Goal: Information Seeking & Learning: Learn about a topic

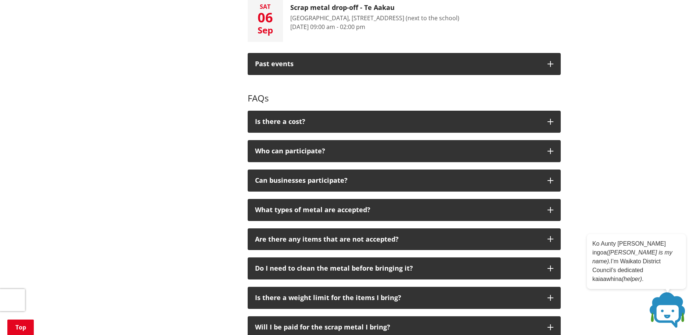
scroll to position [367, 0]
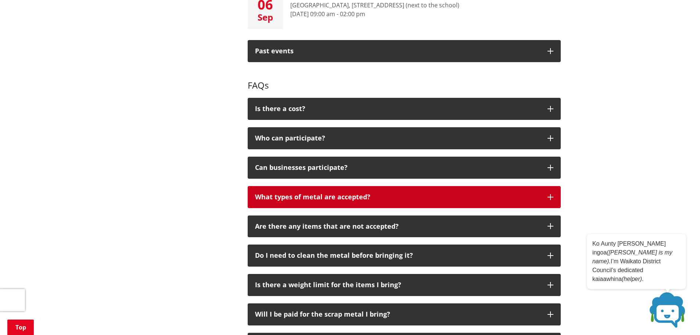
click at [549, 196] on icon "button" at bounding box center [550, 197] width 6 height 6
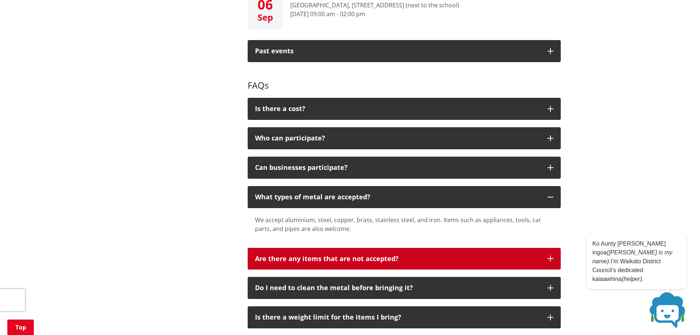
click at [551, 257] on icon "button" at bounding box center [550, 258] width 6 height 6
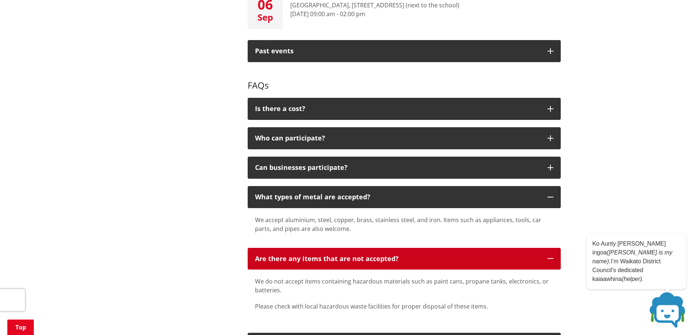
click at [552, 258] on icon "button" at bounding box center [550, 258] width 6 height 6
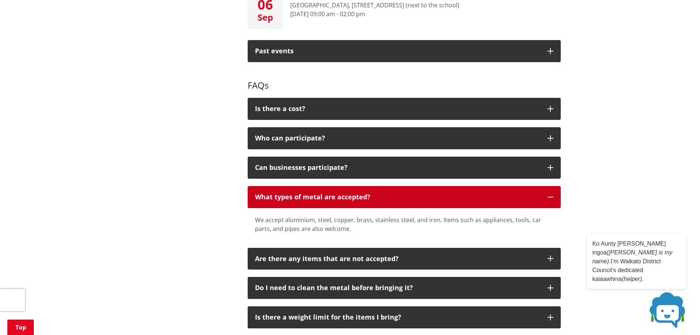
click at [551, 198] on icon "button" at bounding box center [550, 197] width 6 height 6
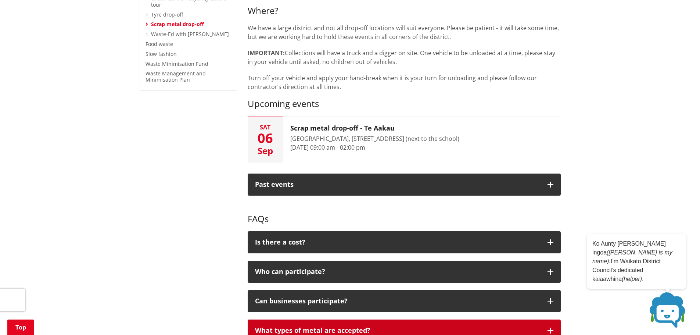
scroll to position [184, 0]
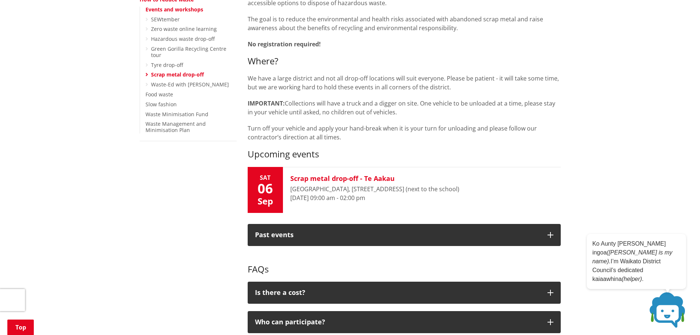
drag, startPoint x: 387, startPoint y: 188, endPoint x: 395, endPoint y: 188, distance: 8.1
click at [395, 188] on div "[GEOGRAPHIC_DATA], [STREET_ADDRESS] (next to the school)" at bounding box center [374, 188] width 169 height 9
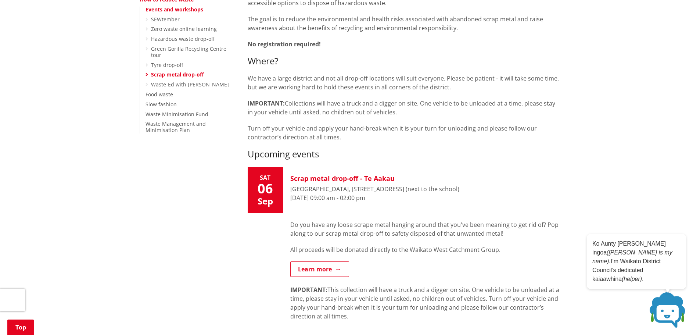
drag, startPoint x: 388, startPoint y: 188, endPoint x: 409, endPoint y: 187, distance: 21.3
click at [409, 187] on div "[GEOGRAPHIC_DATA], [STREET_ADDRESS] (next to the school)" at bounding box center [374, 188] width 169 height 9
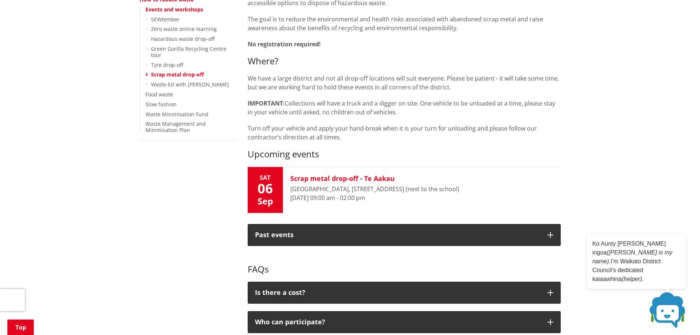
click at [408, 189] on div "[GEOGRAPHIC_DATA], [STREET_ADDRESS] (next to the school)" at bounding box center [374, 188] width 169 height 9
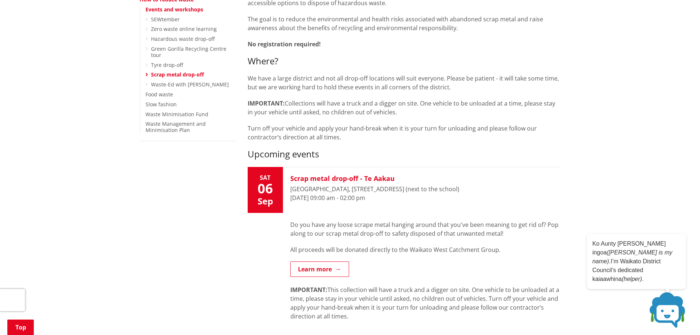
click at [396, 191] on div "[GEOGRAPHIC_DATA], [STREET_ADDRESS] (next to the school)" at bounding box center [374, 188] width 169 height 9
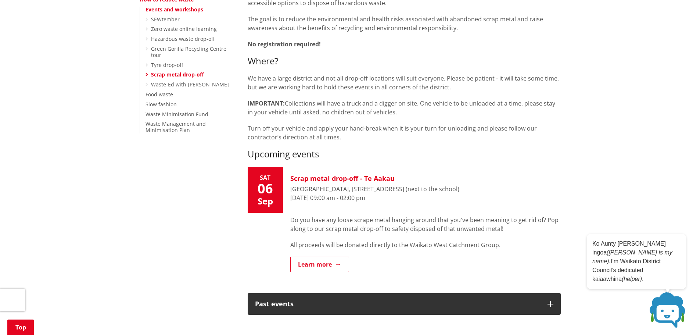
click at [396, 190] on div "[GEOGRAPHIC_DATA], [STREET_ADDRESS] (next to the school)" at bounding box center [374, 188] width 169 height 9
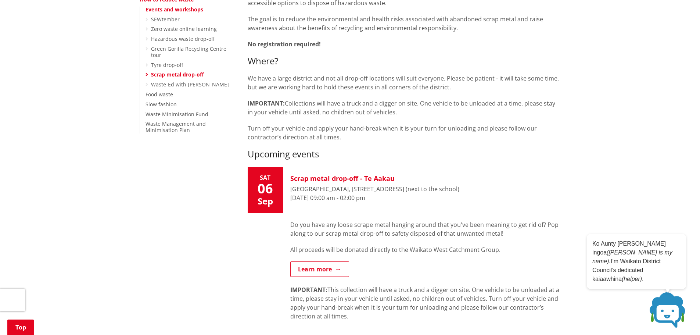
click at [392, 189] on div "[GEOGRAPHIC_DATA], [STREET_ADDRESS] (next to the school)" at bounding box center [374, 188] width 169 height 9
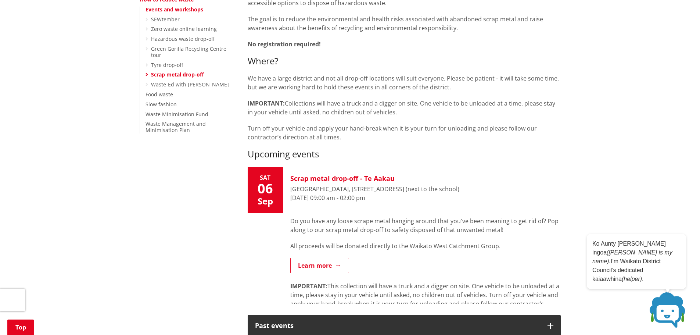
click at [392, 189] on div "[GEOGRAPHIC_DATA], [STREET_ADDRESS] (next to the school)" at bounding box center [374, 188] width 169 height 9
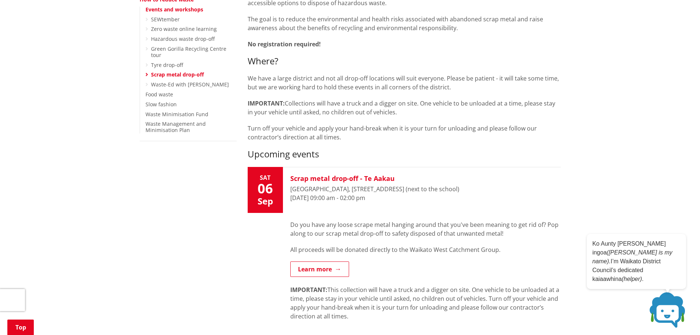
click at [335, 178] on h3 "Scrap metal drop-off - Te Aakau" at bounding box center [374, 178] width 169 height 8
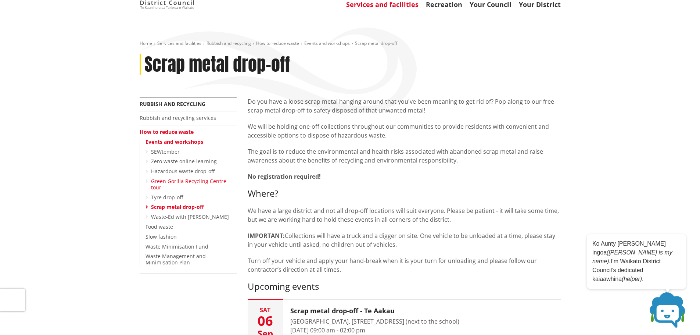
scroll to position [0, 0]
